Goal: Find specific page/section: Find specific page/section

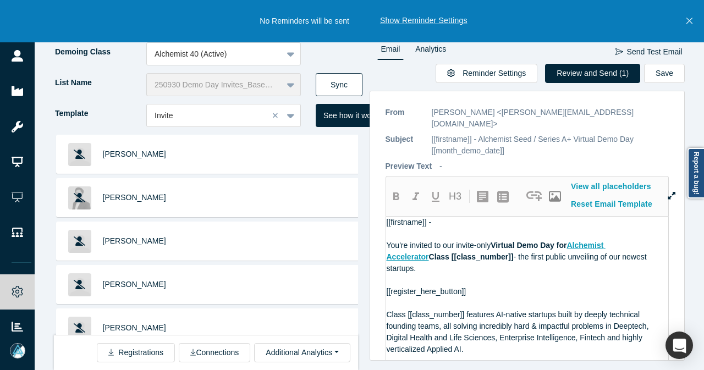
click at [326, 83] on button "Sync" at bounding box center [339, 84] width 47 height 23
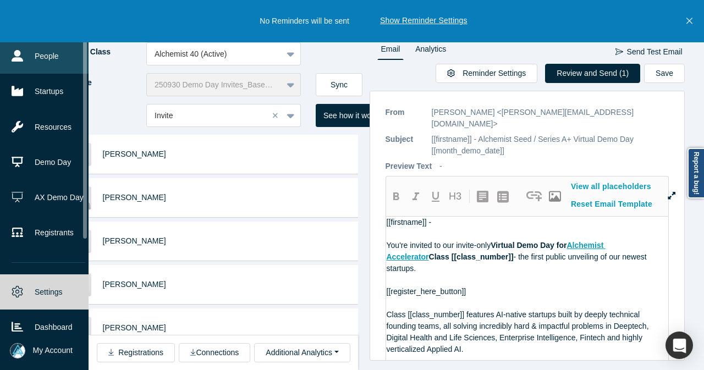
drag, startPoint x: 24, startPoint y: 52, endPoint x: 41, endPoint y: 3, distance: 52.2
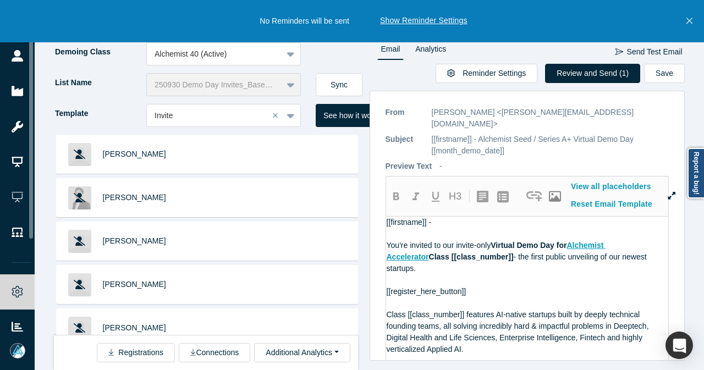
click at [24, 52] on link "People" at bounding box center [21, 56] width 43 height 35
